Goal: Navigation & Orientation: Find specific page/section

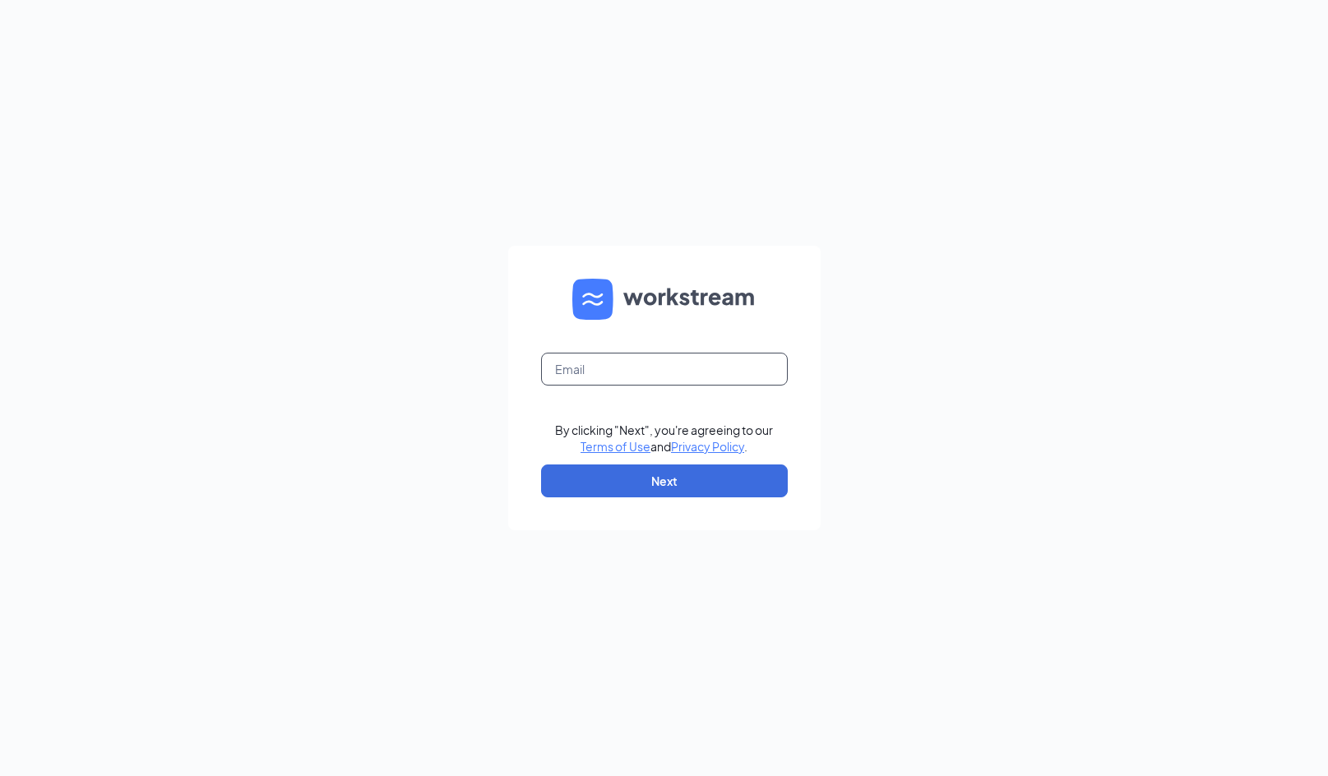
click at [637, 376] on input "text" at bounding box center [664, 369] width 247 height 33
type input "[EMAIL_ADDRESS][DOMAIN_NAME]"
click at [702, 486] on button "Next" at bounding box center [664, 481] width 247 height 33
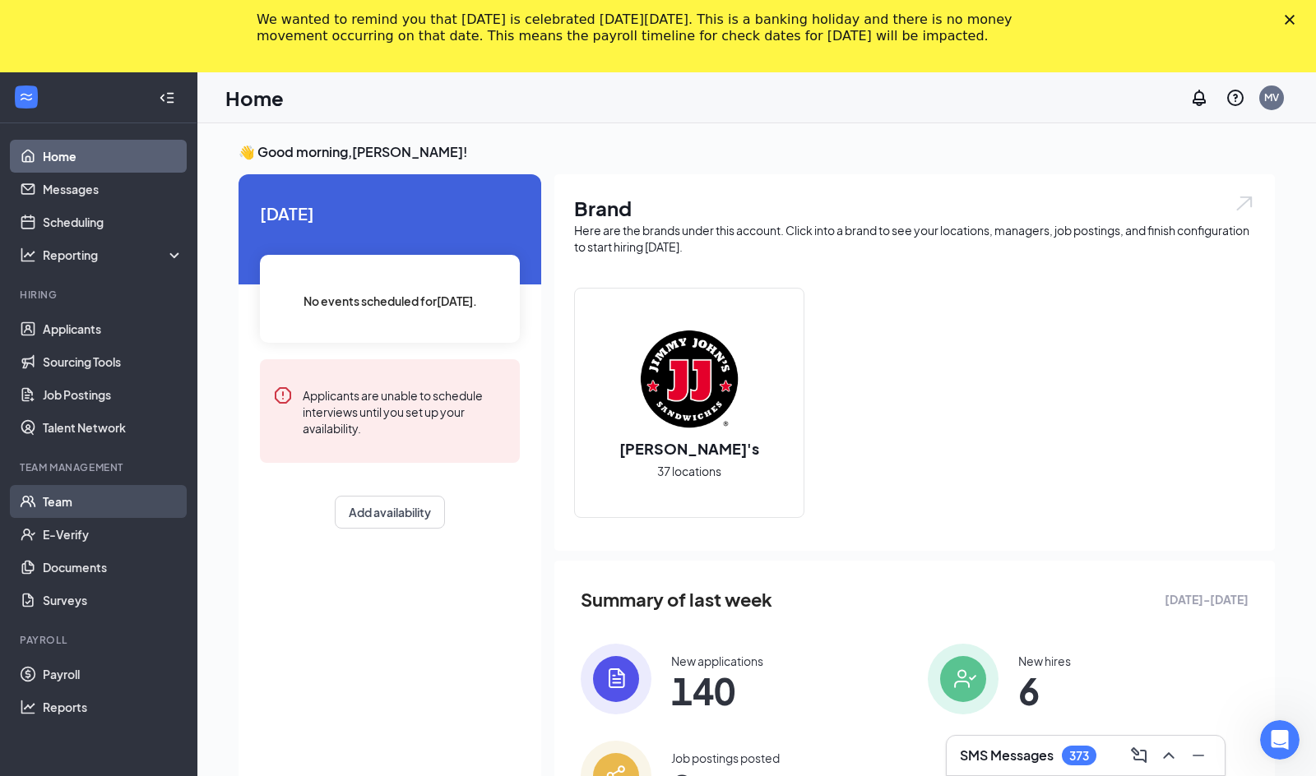
click at [69, 499] on link "Team" at bounding box center [113, 501] width 141 height 33
